Goal: Use online tool/utility: Use online tool/utility

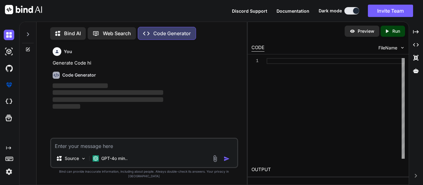
scroll to position [3, 0]
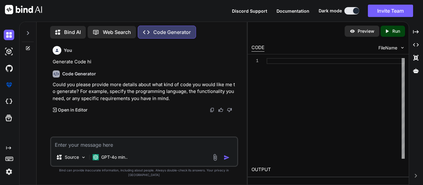
click at [118, 149] on textarea at bounding box center [144, 143] width 186 height 11
paste textarea "SET QUOTED_IDENTIFIER ON GO SET ANSI_NULLS ON GO CREATE OR ALTER PROCEDURE [dbo…"
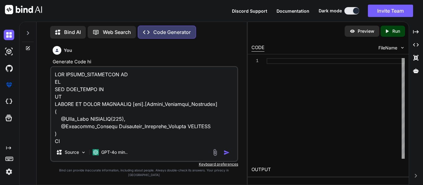
scroll to position [1805, 0]
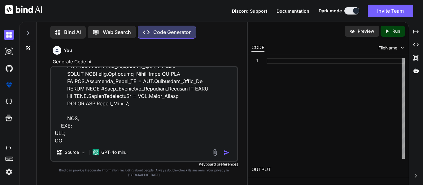
paste textarea "in this query the candidate_entry table not updated even if the assessor_candid…"
type textarea "SET QUOTED_IDENTIFIER ON GO SET ANSI_NULLS ON GO CREATE OR ALTER PROCEDURE [dbo…"
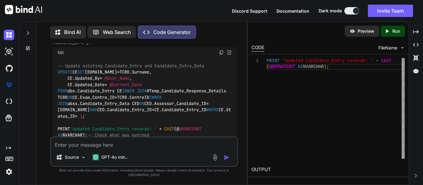
scroll to position [1043, 0]
click at [221, 55] on img at bounding box center [221, 52] width 5 height 5
click at [99, 149] on textarea at bounding box center [144, 143] width 186 height 11
paste textarea "118 638931008171204063 2 9 ABC NULL 1 WorkFlow Manager [DATE] 11:33:37.120 test…"
type textarea "118 638931008171204063 2 9 ABC NULL 1 WorkFlow Manager [DATE] 11:33:37.120 test…"
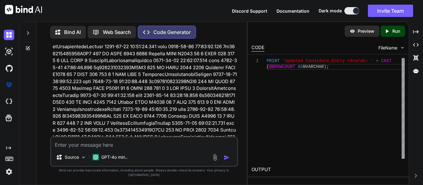
scroll to position [1533, 0]
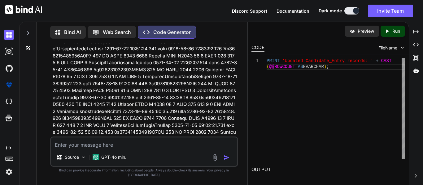
click at [106, 154] on div "Source GPT-4o min.." at bounding box center [144, 152] width 188 height 30
click at [106, 149] on textarea at bounding box center [144, 143] width 186 height 11
paste textarea "118 638931008171204063 2 9 ABC NULL 1 WorkFlow Manager [DATE] 11:33:37.120 test…"
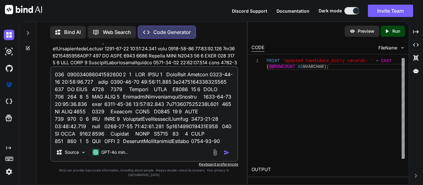
scroll to position [1872, 0]
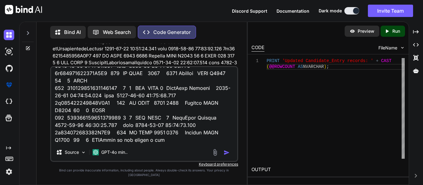
paste textarea "SET QUOTED_IDENTIFIER ON GO SET ANSI_NULLS ON GO CREATE OR ALTER PROCEDURE [dbo…"
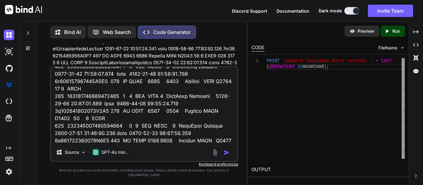
scroll to position [3906, 0]
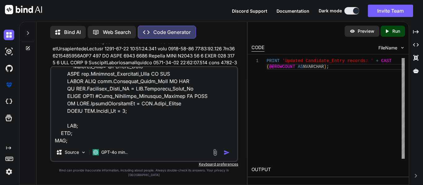
paste textarea "based on this sp i need to update only one candidate name (name) that has the a…"
type textarea "118 638931008171204063 2 9 ABC NULL 1 WorkFlow Manager [DATE] 11:33:37.120 test…"
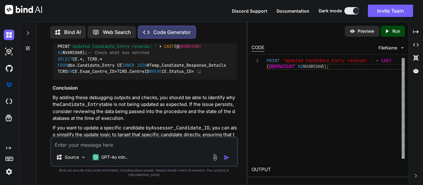
scroll to position [5238, 0]
click at [101, 154] on div "Source GPT-4o min.." at bounding box center [144, 152] width 188 height 30
click at [92, 145] on textarea at bounding box center [144, 143] width 186 height 11
paste textarea "UPDATE CE SET [DOMAIN_NAME] = TCRD.Surname, CE.Updated_By = @User_Name, CE.Upda…"
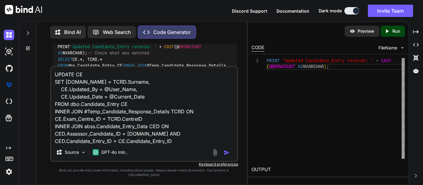
scroll to position [8, 0]
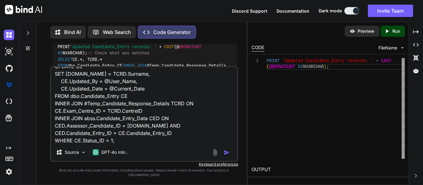
paste textarea "this query is correct my need is to update the name based on the surname and th…"
type textarea "UPDATE CE SET [DOMAIN_NAME] = TCRD.Surname, CE.Updated_By = @User_Name, CE.Upda…"
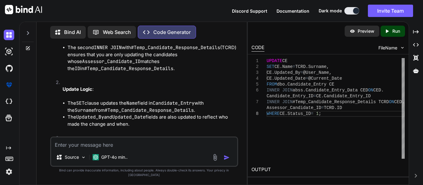
scroll to position [5606, 0]
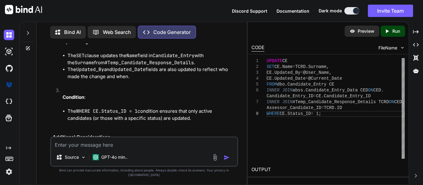
scroll to position [5654, 0]
